Goal: Information Seeking & Learning: Check status

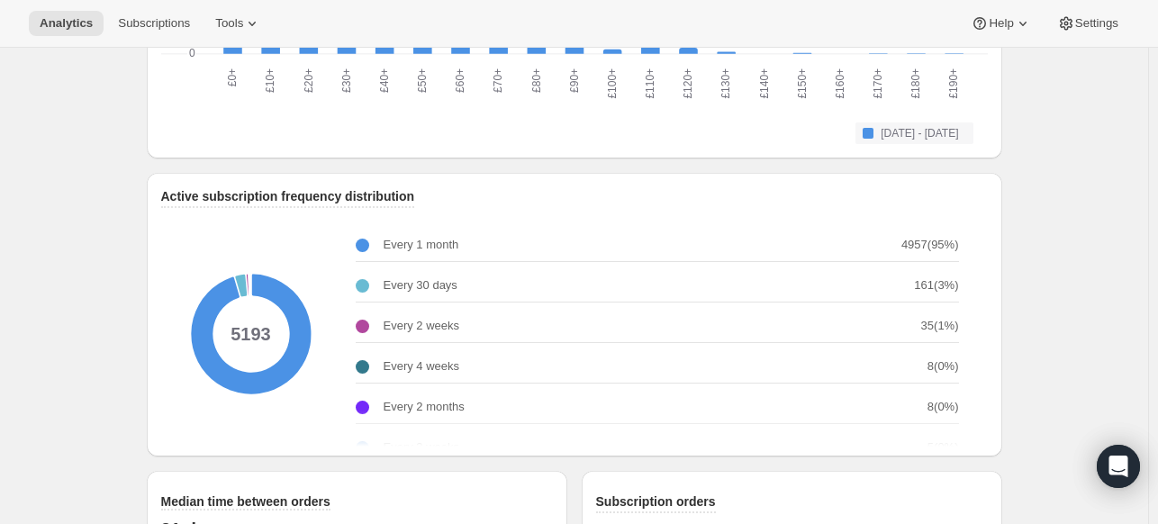
scroll to position [2134, 0]
click at [254, 341] on icon at bounding box center [251, 335] width 180 height 180
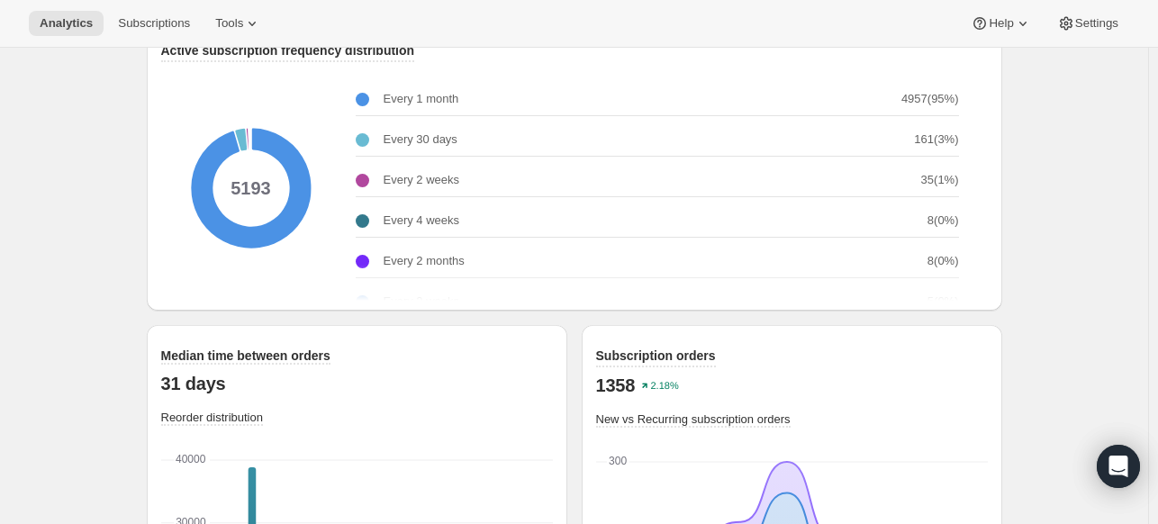
click at [286, 317] on div "Median time between orders 31 days Reorder distribution 0 0 10000 10000 20000 2…" at bounding box center [575, 526] width 856 height 431
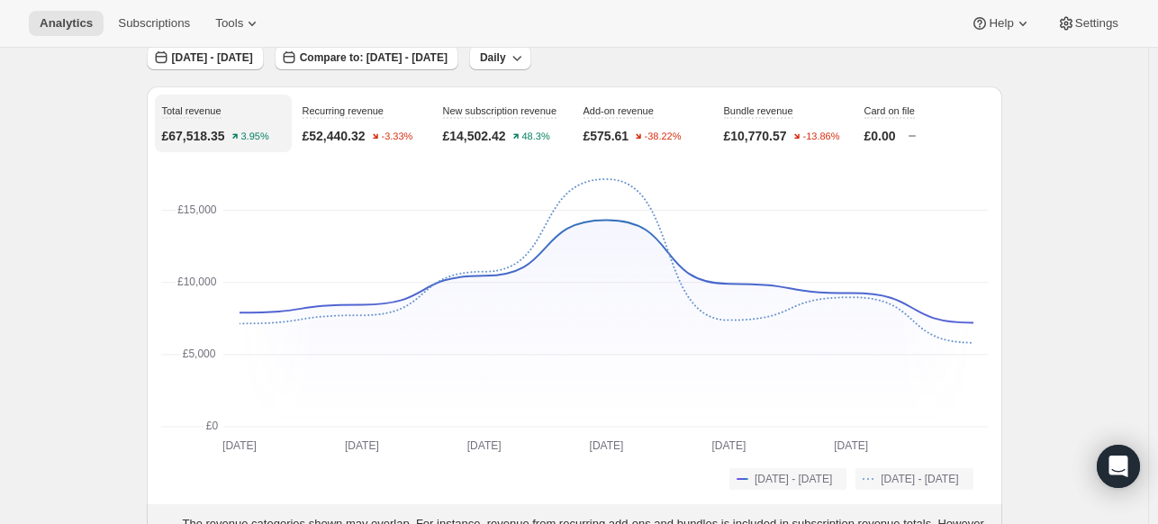
scroll to position [0, 0]
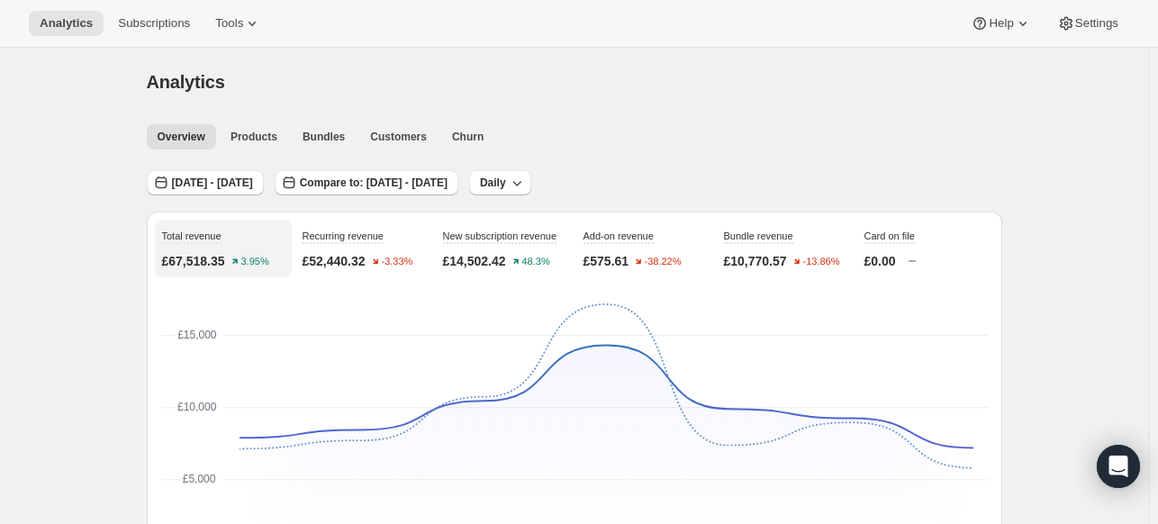
click at [191, 180] on span "[DATE] - [DATE]" at bounding box center [212, 183] width 81 height 14
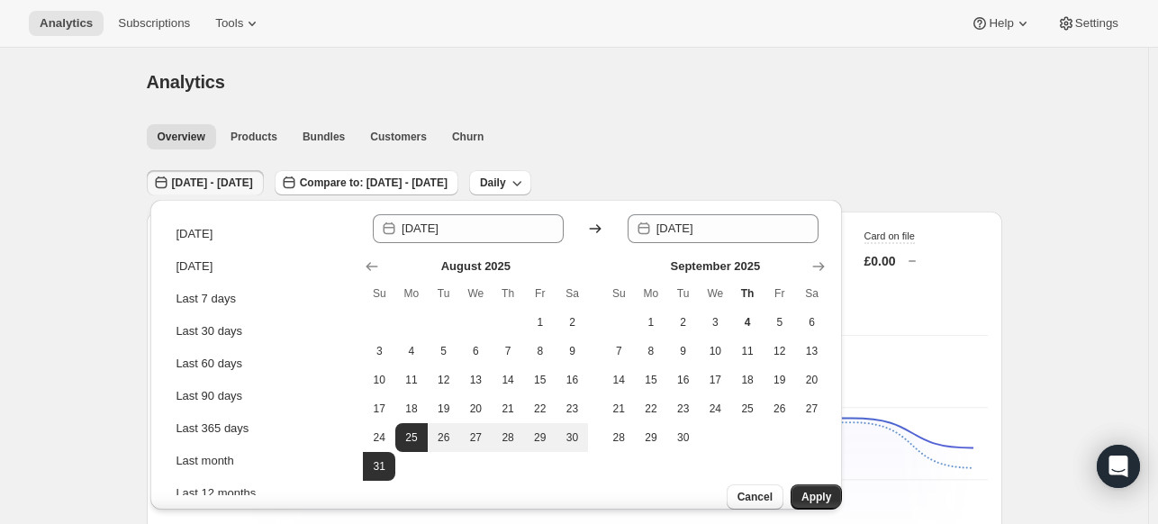
click at [616, 28] on div "Analytics Subscriptions Tools Help Settings" at bounding box center [579, 24] width 1158 height 48
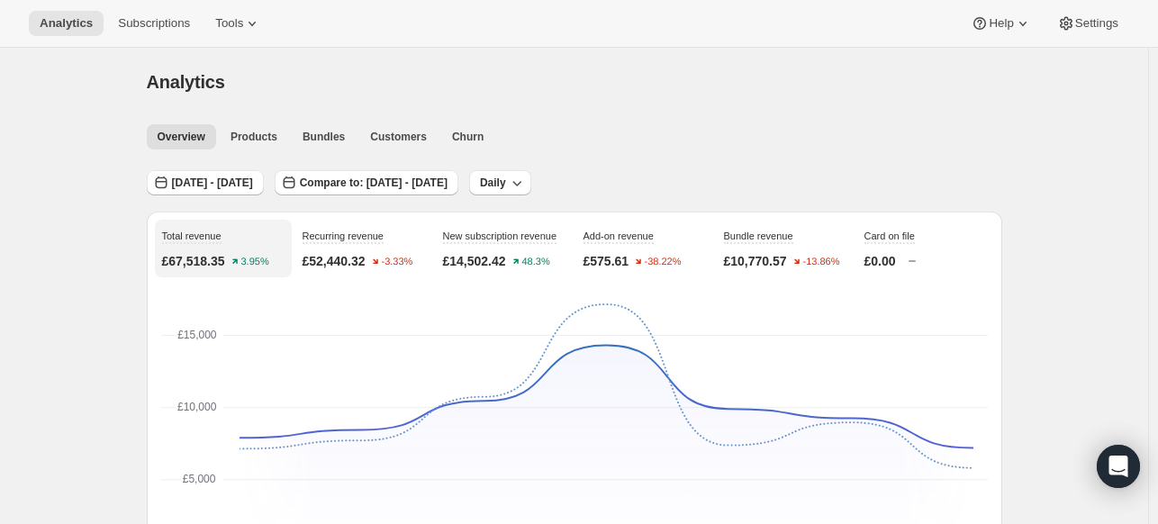
click at [430, 183] on span "Compare to: [DATE] - [DATE]" at bounding box center [374, 183] width 148 height 14
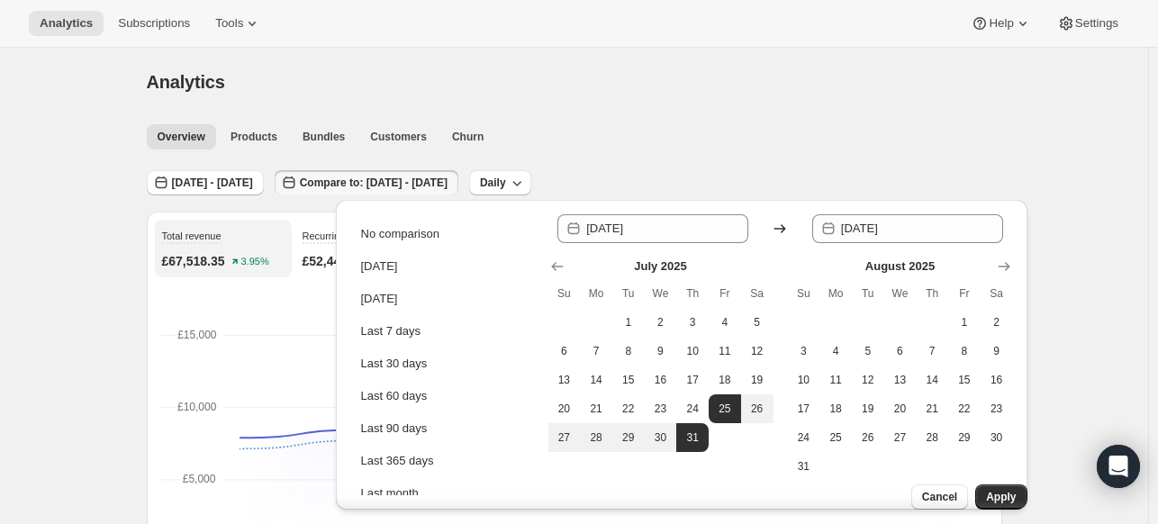
click at [623, 72] on div "Analytics" at bounding box center [575, 81] width 856 height 25
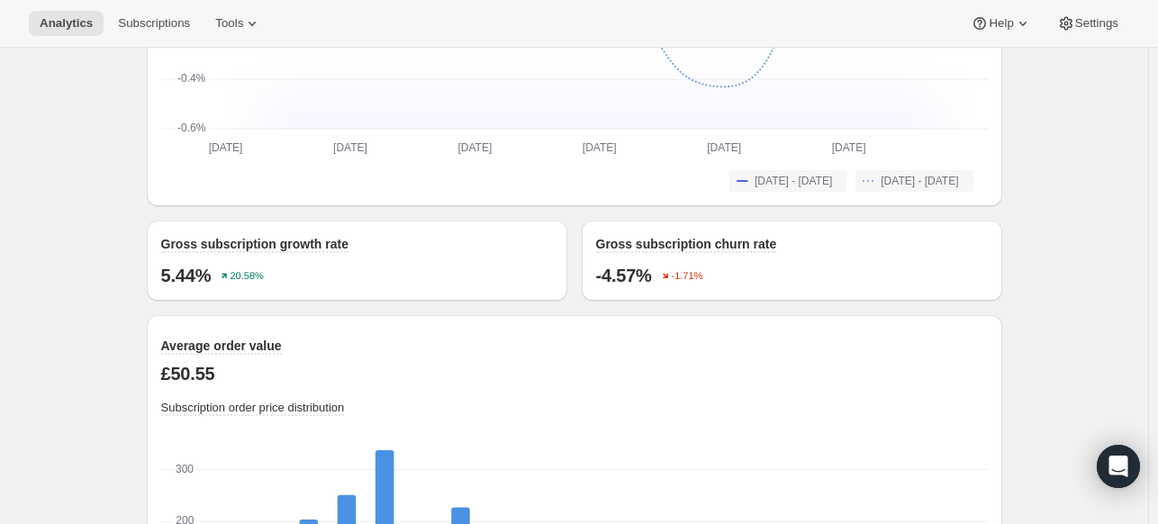
scroll to position [1563, 0]
drag, startPoint x: 243, startPoint y: 379, endPoint x: 155, endPoint y: 374, distance: 88.4
click at [155, 374] on div "Average order value £50.55 Subscription order price distribution £0+ £0+ £10+ £…" at bounding box center [575, 521] width 856 height 415
copy p "£50.55"
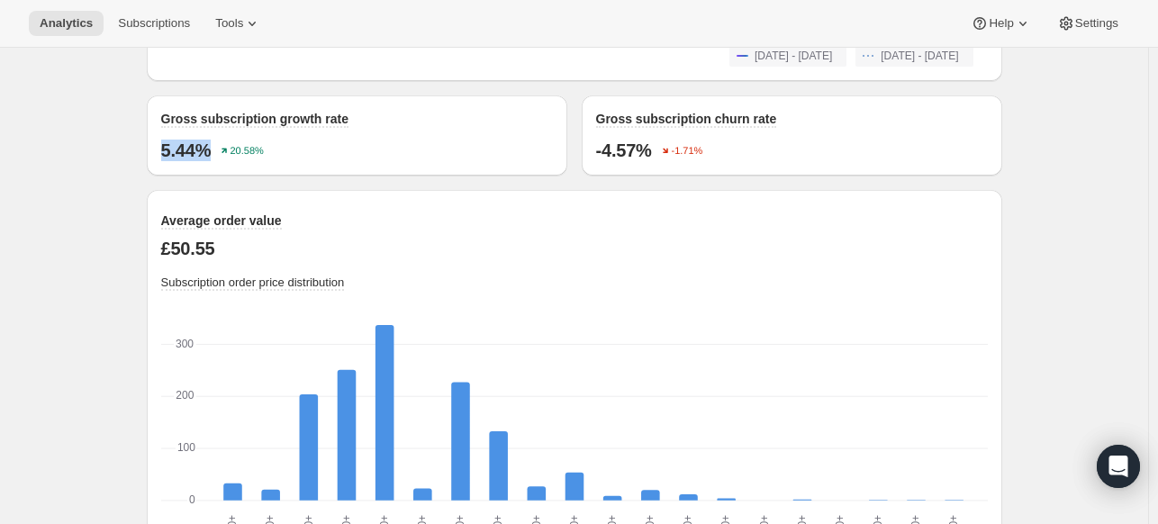
drag, startPoint x: 216, startPoint y: 145, endPoint x: 151, endPoint y: 139, distance: 65.2
click at [151, 139] on div "Gross subscription growth rate 5.44% 20.58%" at bounding box center [357, 135] width 421 height 80
copy p "5.44%"
drag, startPoint x: 285, startPoint y: 150, endPoint x: 149, endPoint y: 154, distance: 136.0
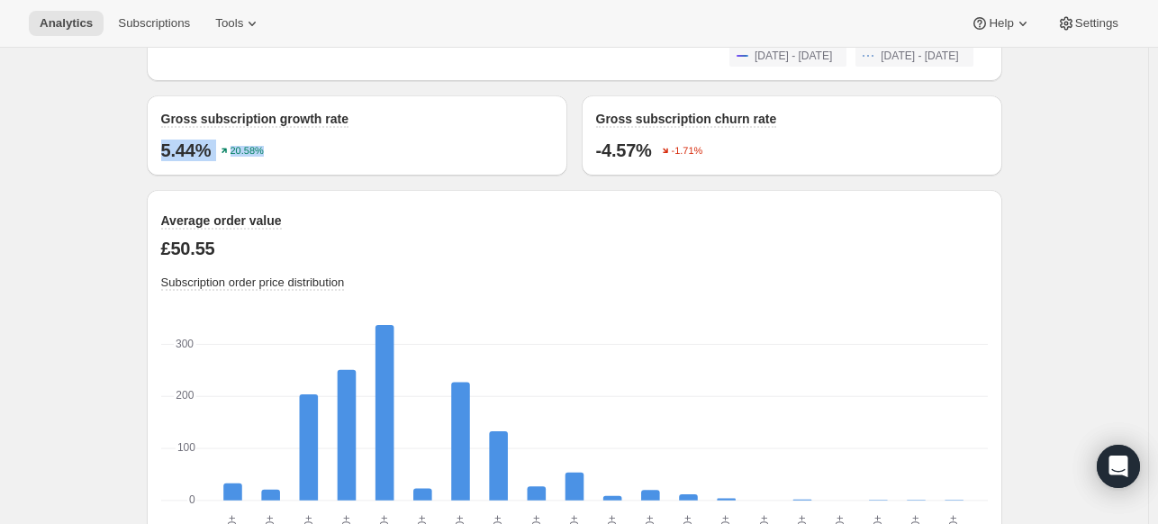
click at [288, 135] on div "5.44% 20.58%" at bounding box center [357, 145] width 392 height 32
drag, startPoint x: 287, startPoint y: 160, endPoint x: 145, endPoint y: 147, distance: 142.9
copy div "5.44% 20.58%"
